Goal: Obtain resource: Download file/media

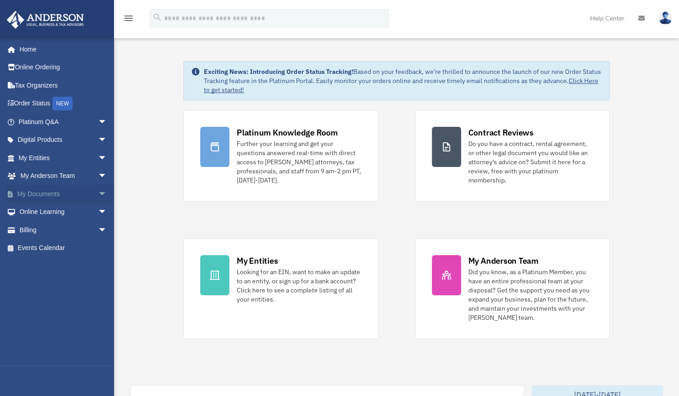
click at [98, 197] on span "arrow_drop_down" at bounding box center [107, 194] width 18 height 19
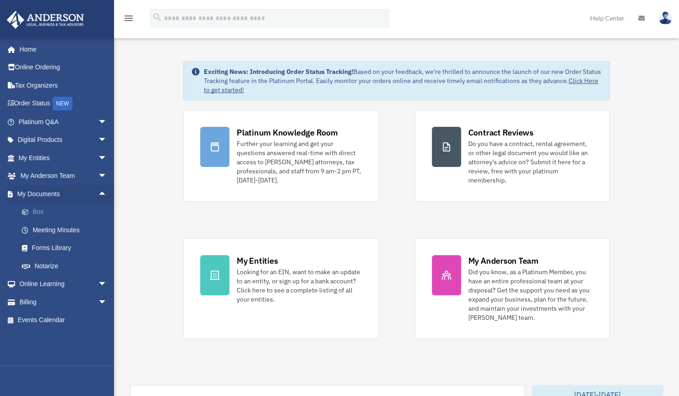
click at [52, 214] on link "Box" at bounding box center [67, 212] width 108 height 18
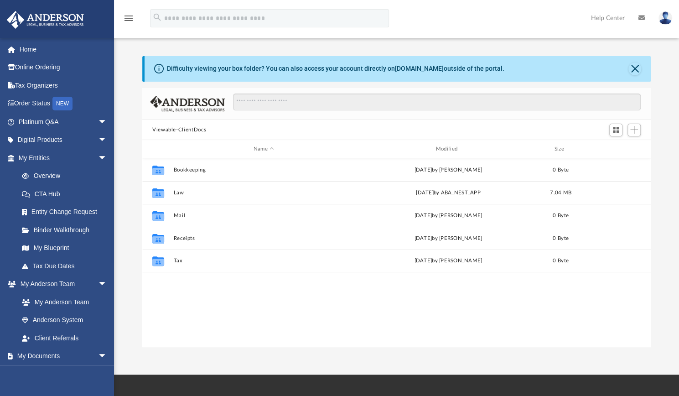
scroll to position [200, 501]
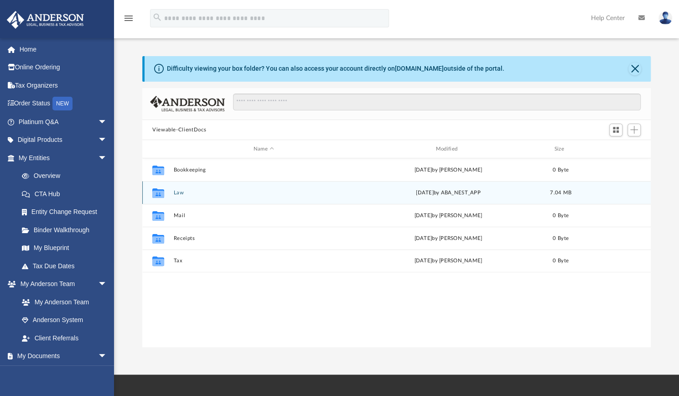
click at [425, 187] on div "Collaborated Folder Law [DATE] by ABA_NEST_APP 7.04 MB" at bounding box center [396, 192] width 508 height 23
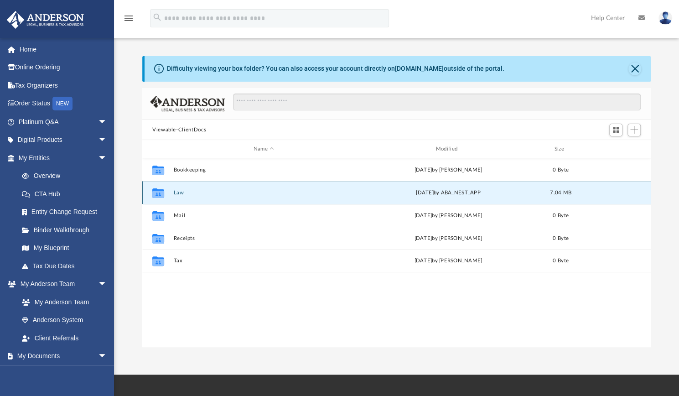
click at [187, 195] on button "Law" at bounding box center [263, 193] width 181 height 6
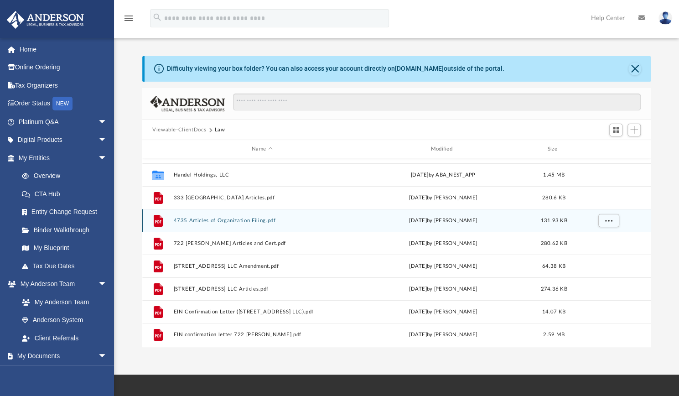
scroll to position [41, 0]
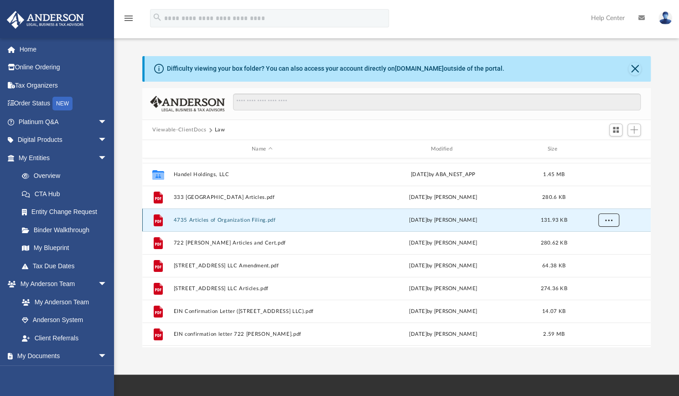
click at [611, 220] on span "More options" at bounding box center [608, 219] width 7 height 5
drag, startPoint x: 465, startPoint y: 218, endPoint x: 411, endPoint y: 219, distance: 54.7
click at [411, 219] on div "[DATE] by [PERSON_NAME]" at bounding box center [442, 220] width 177 height 8
click at [612, 216] on button "More options" at bounding box center [608, 220] width 21 height 14
drag, startPoint x: 160, startPoint y: 223, endPoint x: 676, endPoint y: 155, distance: 520.2
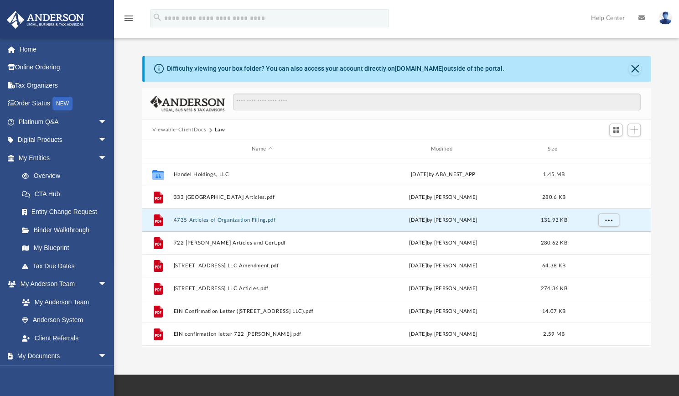
click at [676, 155] on div "Difficulty viewing your box folder? You can also access your account directly o…" at bounding box center [396, 201] width 565 height 291
